Goal: Navigation & Orientation: Find specific page/section

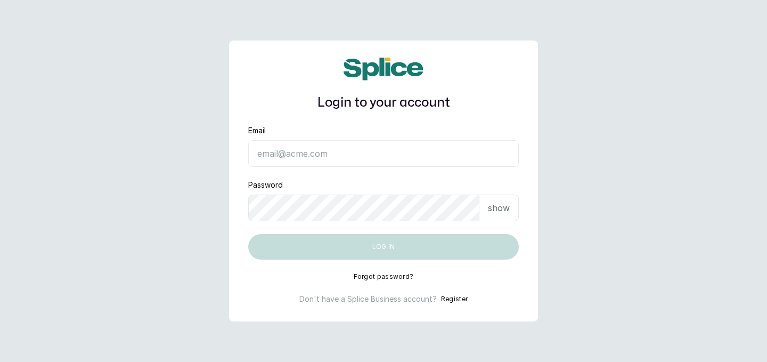
type input "[EMAIL_ADDRESS][DOMAIN_NAME]"
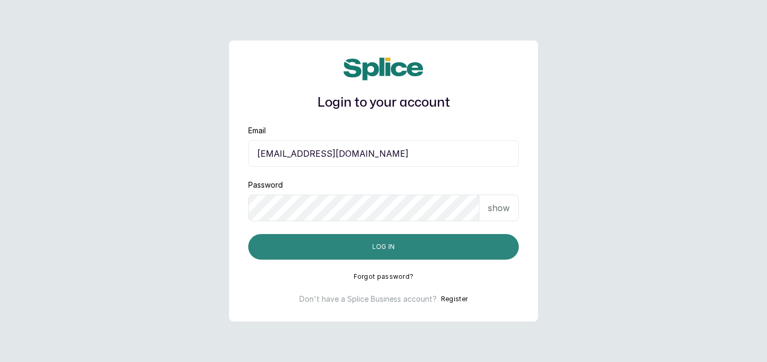
click at [397, 242] on button "Log in" at bounding box center [383, 247] width 271 height 26
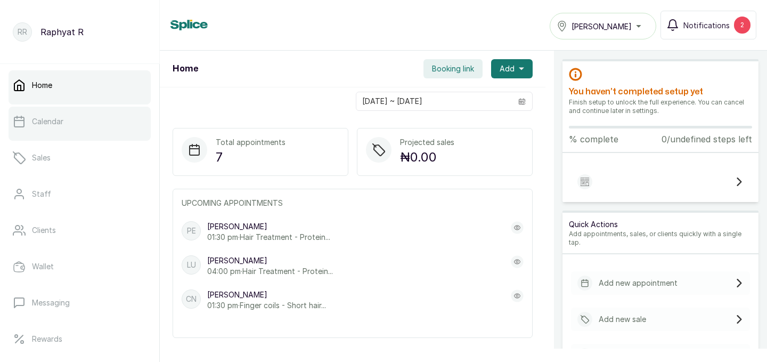
click at [64, 121] on link "Calendar" at bounding box center [80, 122] width 142 height 30
